Goal: Task Accomplishment & Management: Use online tool/utility

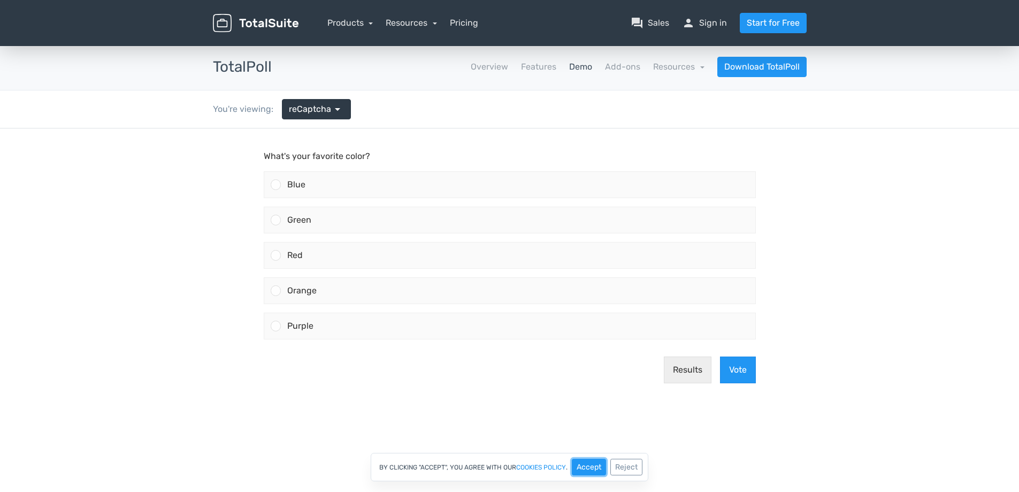
click at [584, 463] on button "Accept" at bounding box center [589, 466] width 34 height 17
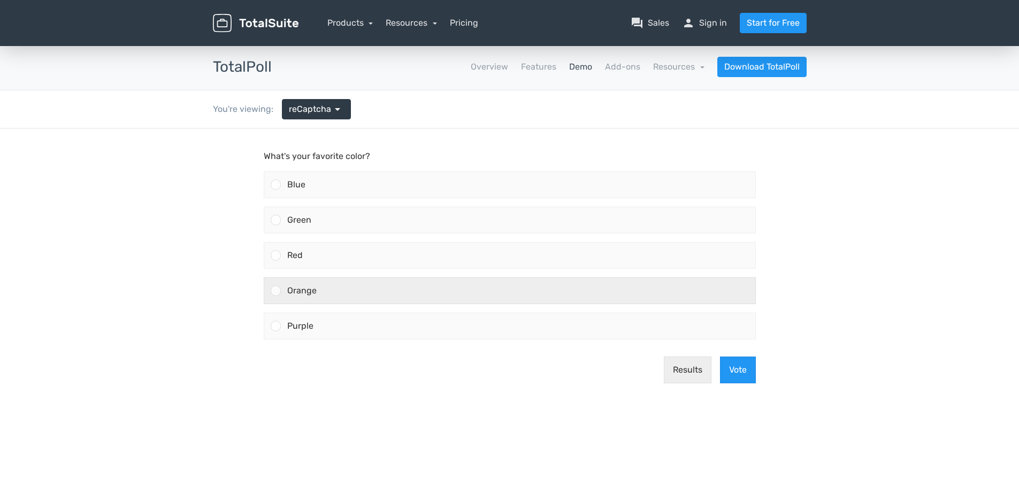
click at [384, 274] on label "Orange" at bounding box center [509, 290] width 501 height 35
click at [275, 290] on input "Orange" at bounding box center [275, 290] width 0 height 0
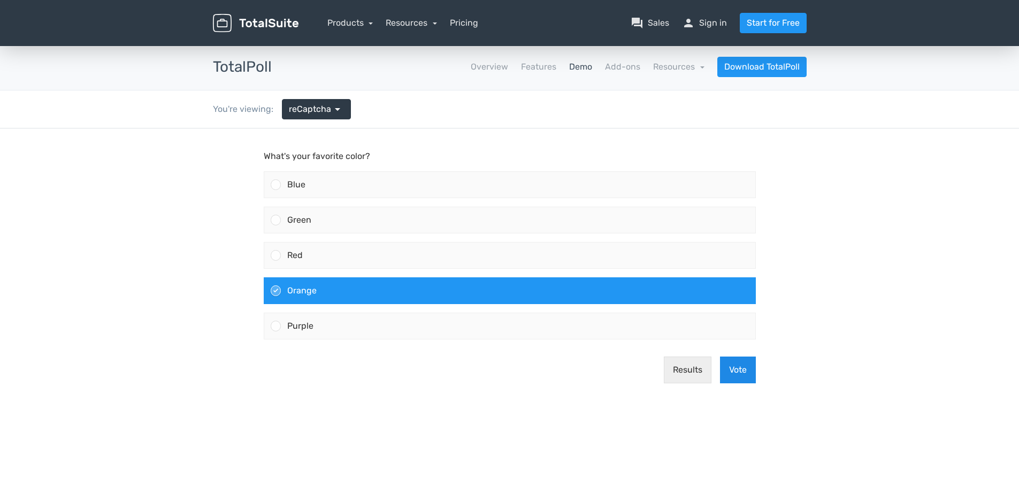
click at [742, 372] on button "Vote" at bounding box center [738, 369] width 36 height 27
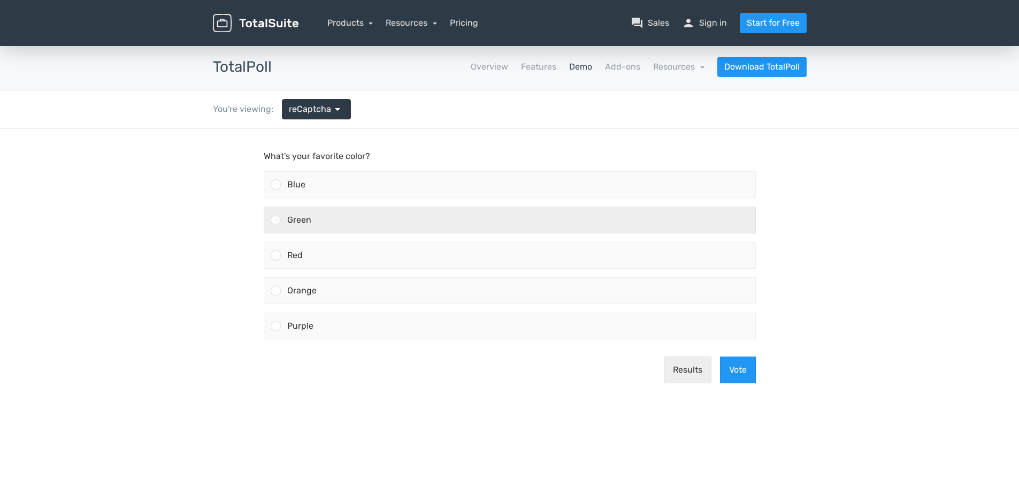
click at [402, 219] on div "Green" at bounding box center [518, 220] width 474 height 26
click at [275, 220] on input "Green" at bounding box center [275, 220] width 0 height 0
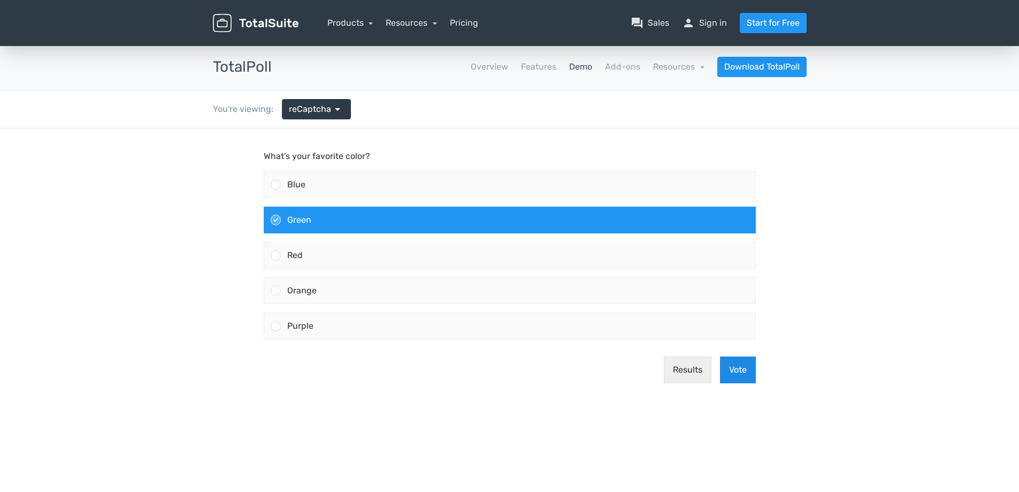
click at [738, 372] on button "Vote" at bounding box center [738, 369] width 36 height 27
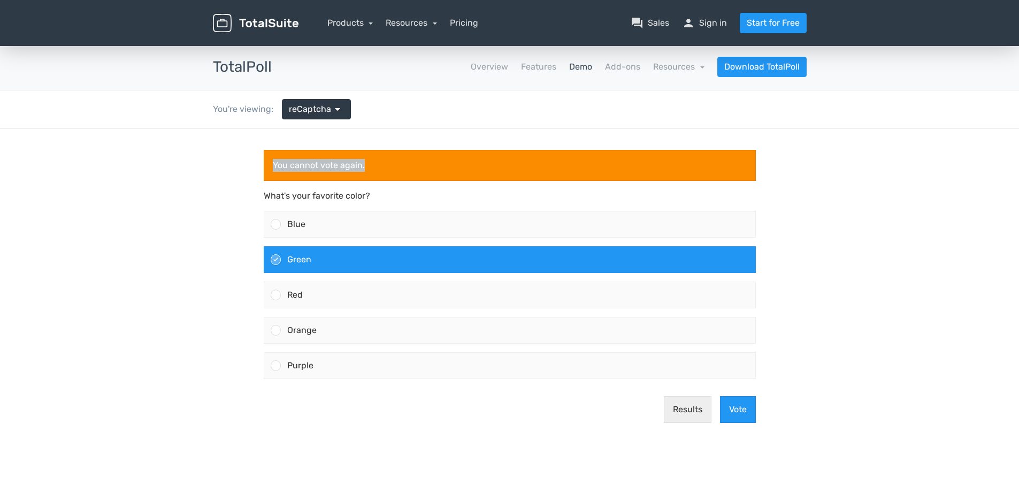
drag, startPoint x: 273, startPoint y: 162, endPoint x: 409, endPoint y: 163, distance: 135.9
click at [409, 163] on div "You cannot vote again." at bounding box center [510, 165] width 492 height 31
click at [315, 111] on span "reCaptcha" at bounding box center [310, 109] width 42 height 13
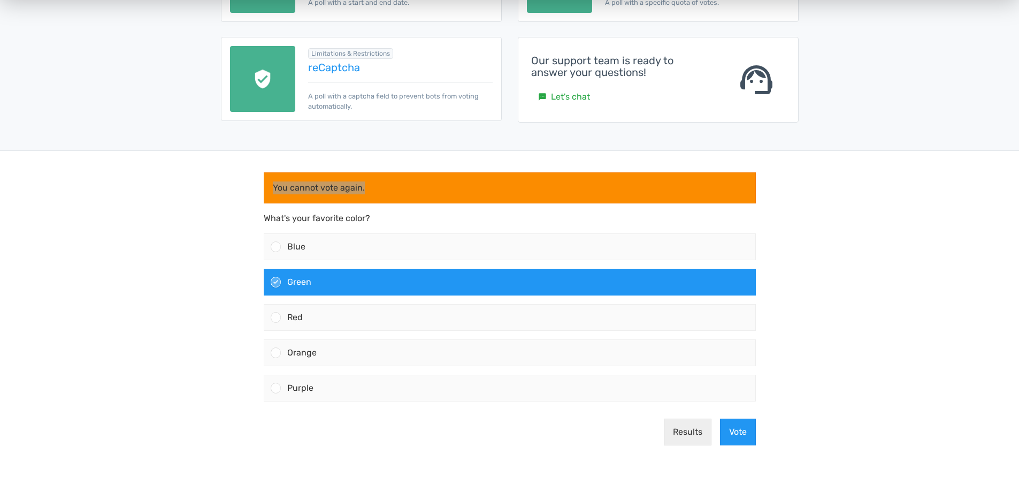
scroll to position [267, 0]
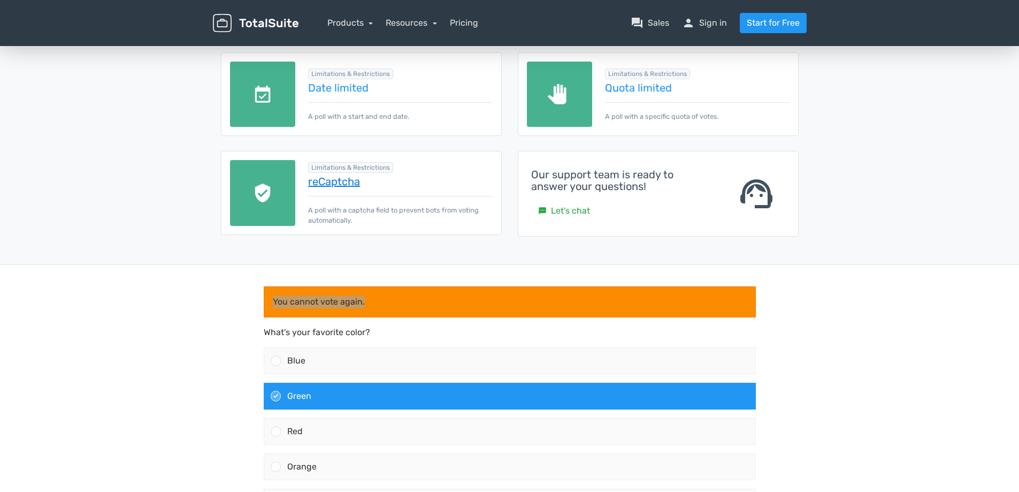
click at [332, 185] on link "reCaptcha" at bounding box center [400, 181] width 184 height 12
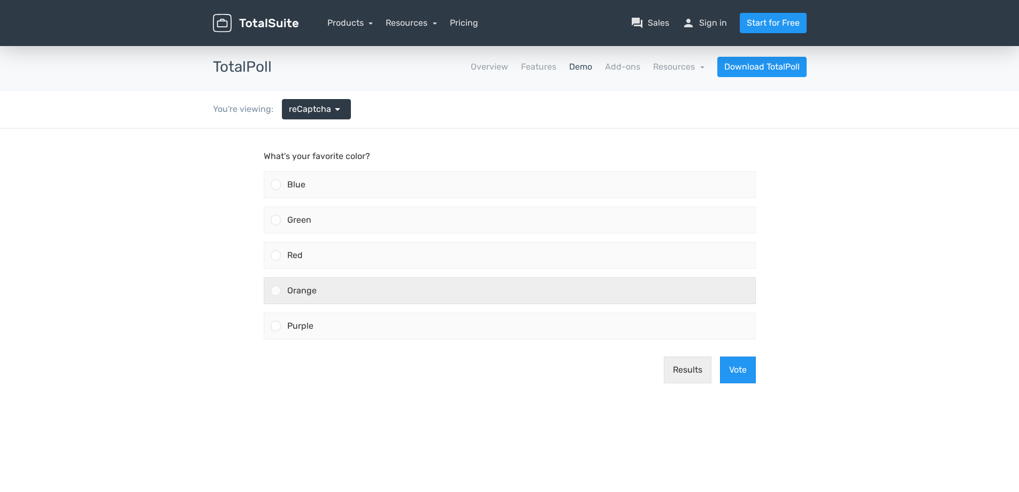
click at [378, 302] on div "Orange" at bounding box center [518, 291] width 474 height 26
click at [275, 290] on input "Orange" at bounding box center [275, 290] width 0 height 0
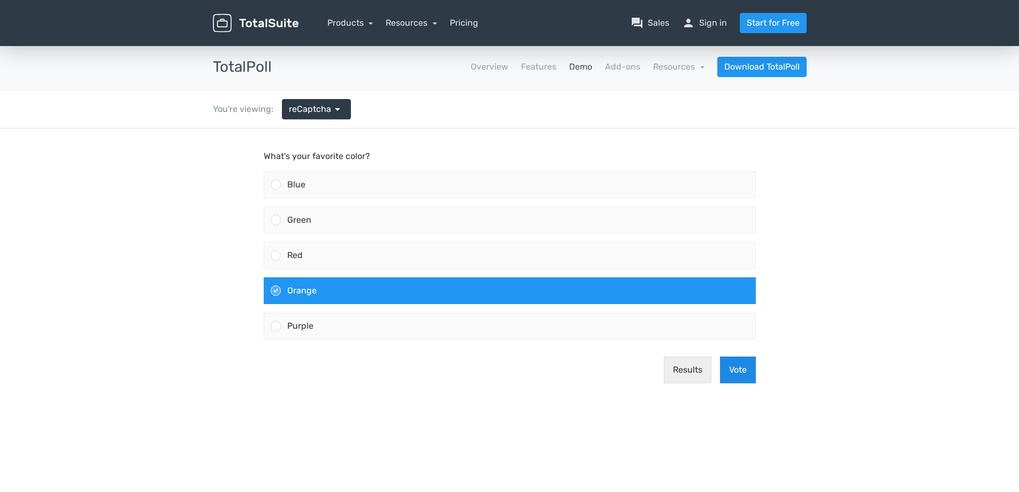
click at [749, 376] on button "Vote" at bounding box center [738, 369] width 36 height 27
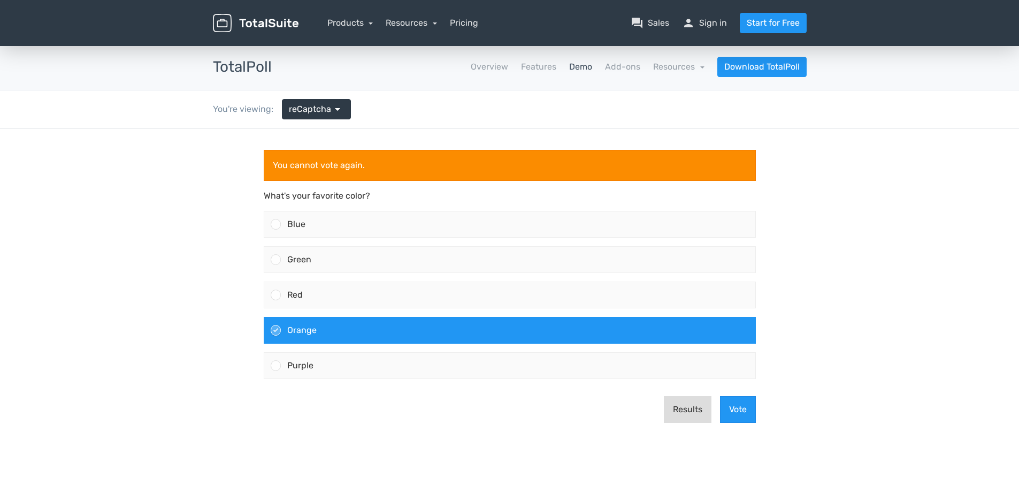
click at [687, 415] on button "Results" at bounding box center [688, 409] width 48 height 27
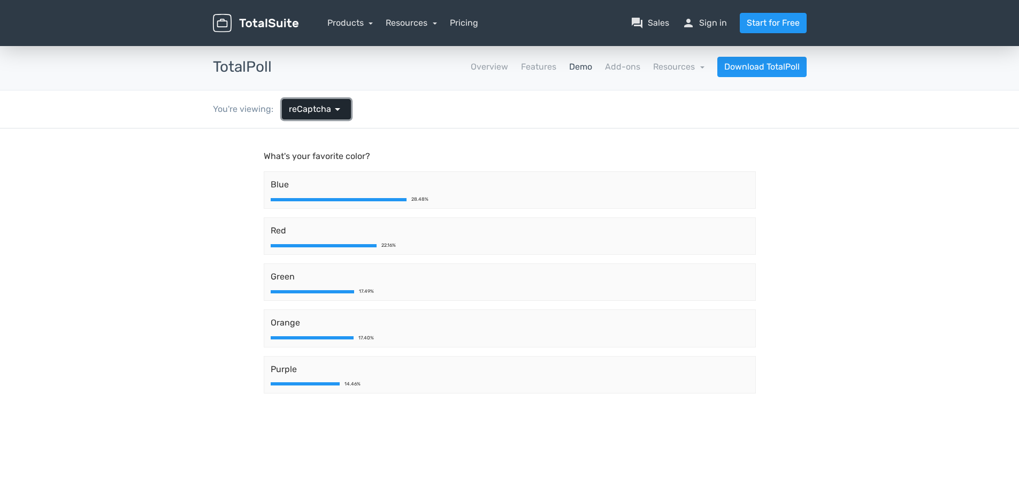
click at [326, 111] on span "reCaptcha" at bounding box center [310, 109] width 42 height 13
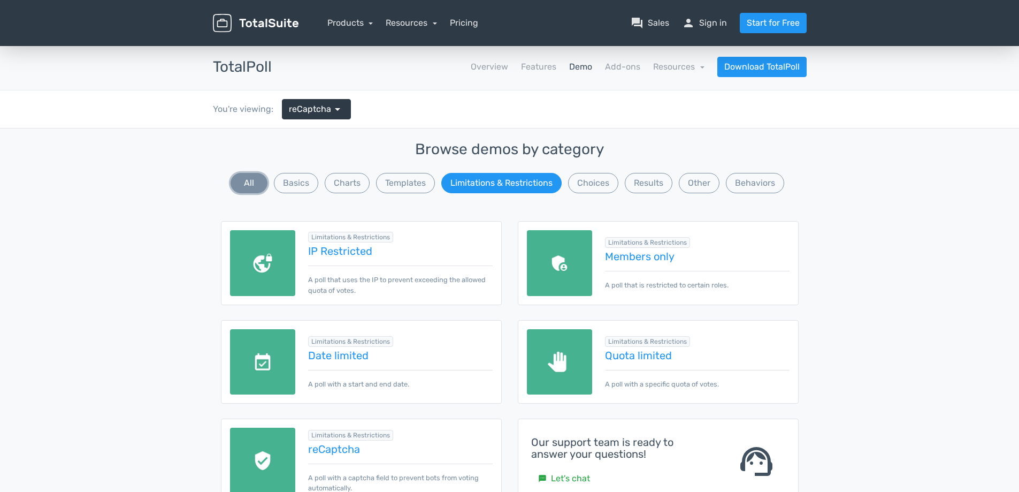
click at [237, 178] on button "All" at bounding box center [249, 183] width 37 height 20
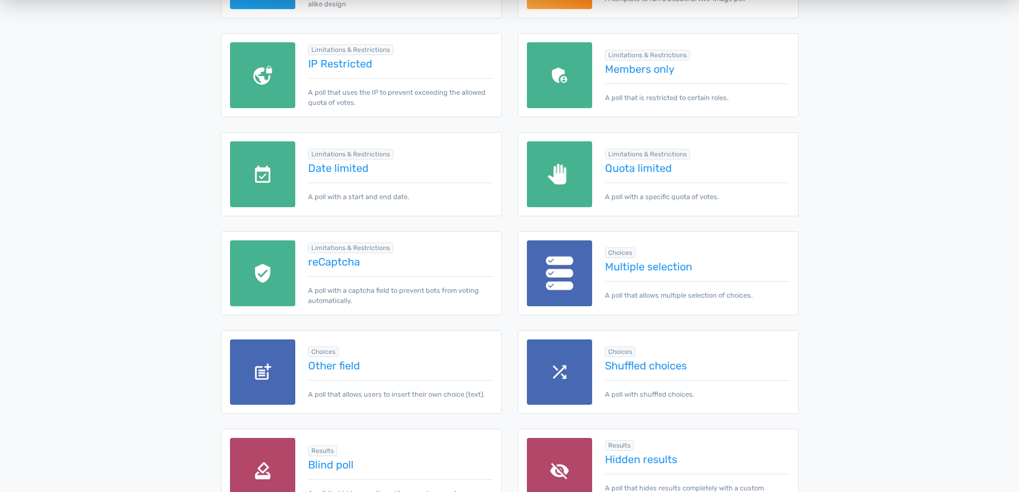
scroll to position [1016, 0]
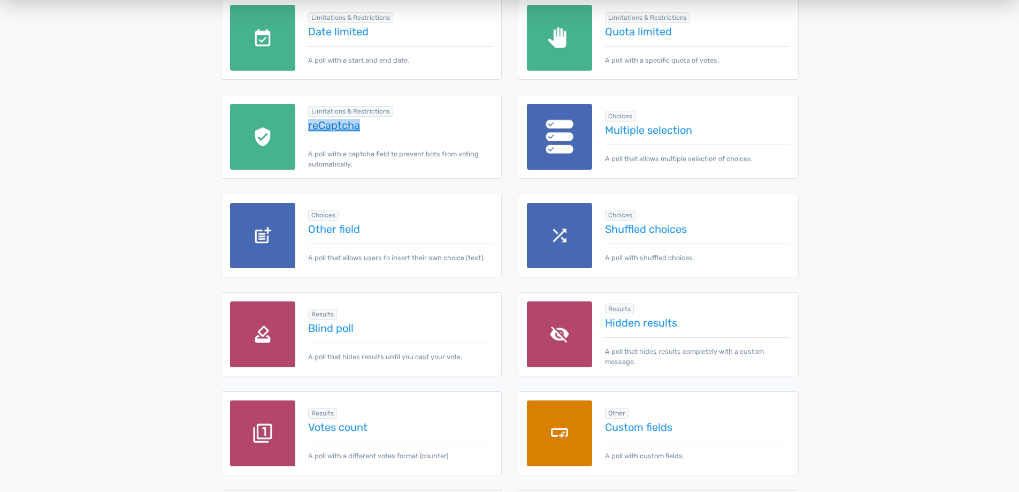
drag, startPoint x: 307, startPoint y: 127, endPoint x: 367, endPoint y: 127, distance: 60.4
click at [367, 127] on div "Limitations & Restrictions reCaptcha A poll with a captcha field to prevent bot…" at bounding box center [393, 136] width 197 height 65
copy link "reCaptcha"
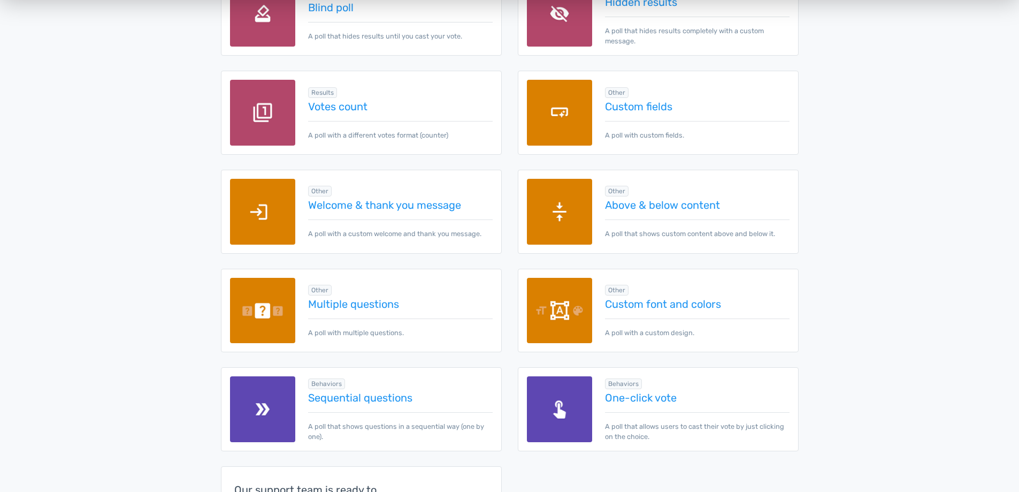
scroll to position [1337, 0]
